Goal: Find specific page/section: Find specific page/section

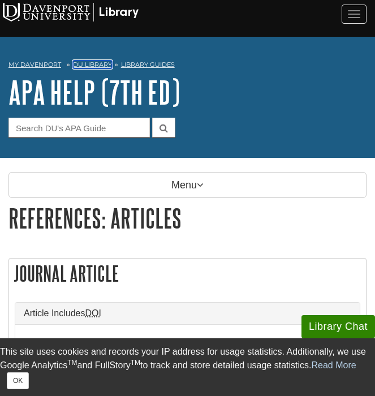
click at [88, 62] on link "DU Library" at bounding box center [92, 65] width 39 height 8
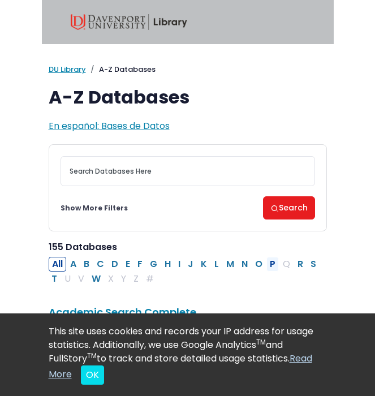
click at [274, 260] on button "P" at bounding box center [273, 264] width 12 height 15
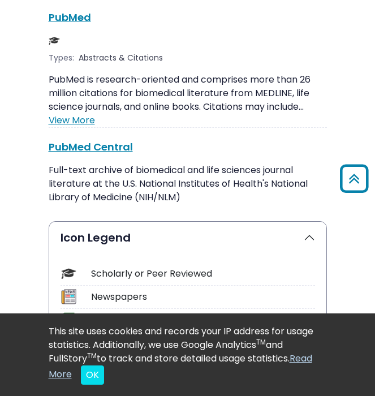
scroll to position [2748, 0]
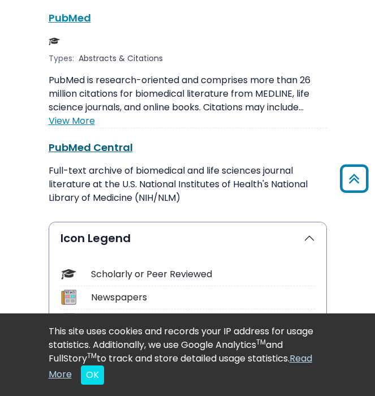
click at [96, 140] on link "PubMed Central This link opens in a new window" at bounding box center [91, 147] width 84 height 14
